Goal: Find specific page/section: Find specific page/section

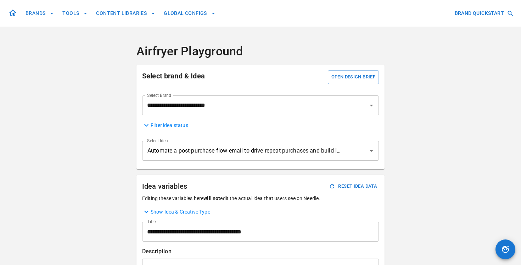
click at [16, 13] on icon at bounding box center [13, 13] width 9 height 9
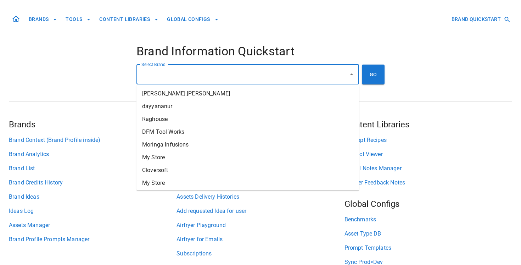
click at [178, 69] on input "Select Brand" at bounding box center [243, 74] width 206 height 13
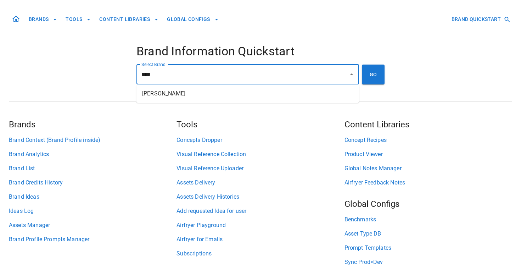
click at [191, 94] on li "[PERSON_NAME]" at bounding box center [247, 93] width 223 height 13
type input "**********"
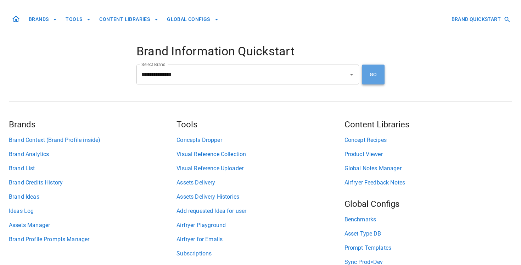
click at [380, 76] on button "GO" at bounding box center [373, 75] width 23 height 20
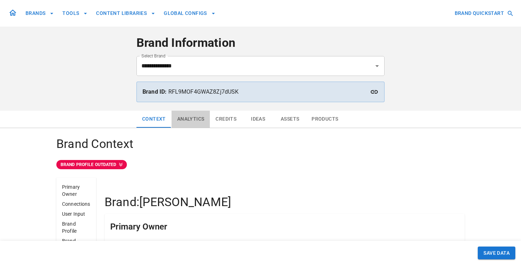
click at [192, 113] on button "Analytics" at bounding box center [191, 119] width 39 height 17
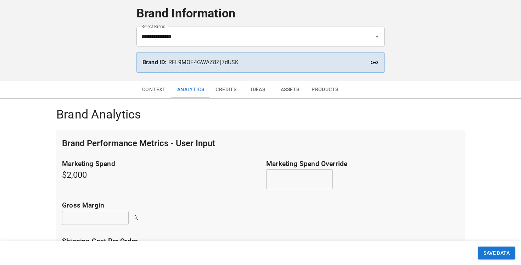
scroll to position [25, 0]
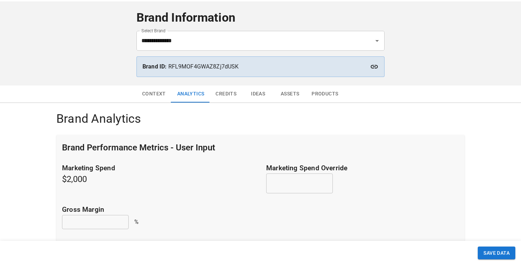
click at [231, 96] on button "Credits" at bounding box center [226, 93] width 32 height 17
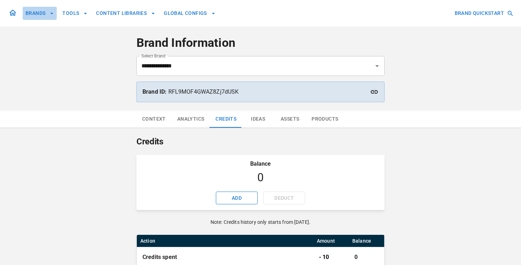
click at [39, 14] on button "BRANDS" at bounding box center [40, 13] width 34 height 13
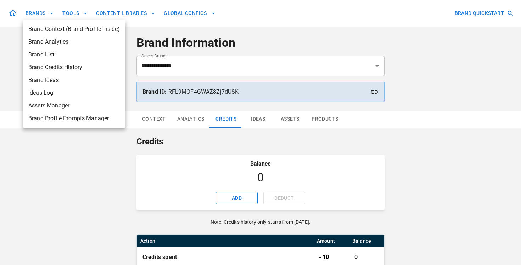
click at [81, 17] on div at bounding box center [260, 132] width 521 height 265
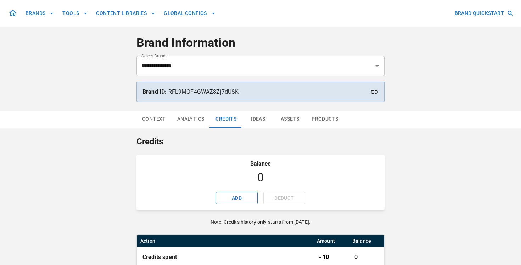
click at [81, 15] on button "TOOLS" at bounding box center [75, 13] width 31 height 13
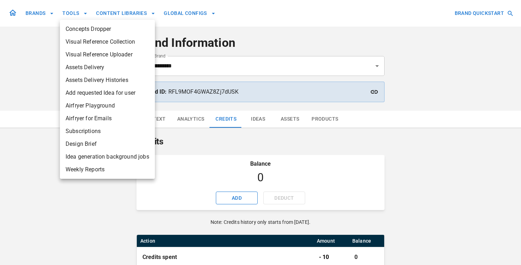
click at [118, 11] on div at bounding box center [260, 132] width 521 height 265
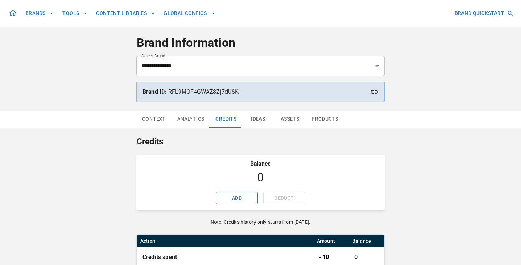
click at [118, 11] on button "CONTENT LIBRARIES" at bounding box center [125, 13] width 65 height 13
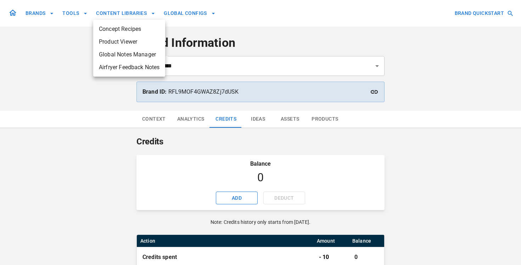
click at [127, 12] on div at bounding box center [260, 132] width 521 height 265
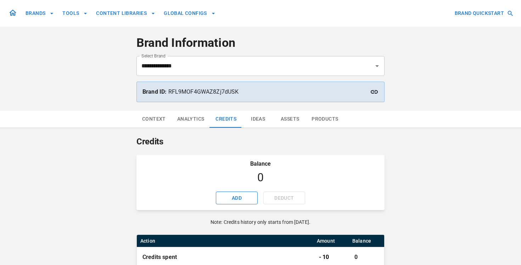
click at [295, 117] on button "Assets" at bounding box center [290, 119] width 32 height 17
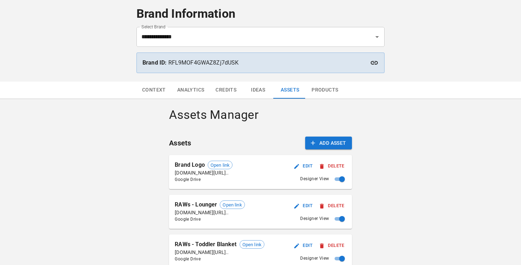
scroll to position [5, 0]
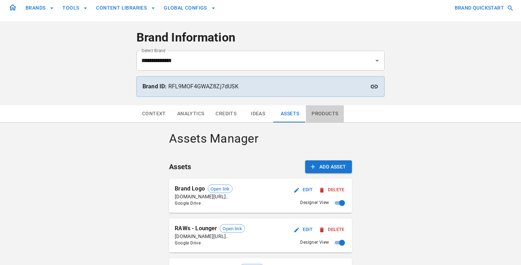
click at [327, 113] on button "Products" at bounding box center [325, 113] width 38 height 17
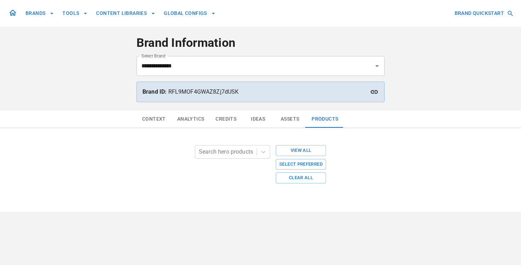
click at [227, 119] on button "Credits" at bounding box center [226, 119] width 32 height 17
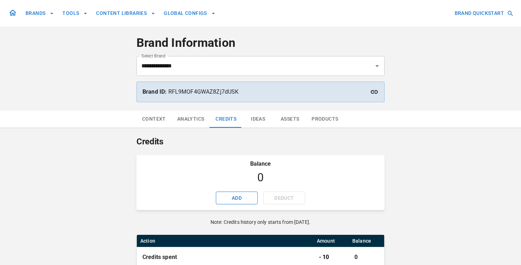
click at [263, 116] on button "Ideas" at bounding box center [258, 119] width 32 height 17
